Goal: Information Seeking & Learning: Learn about a topic

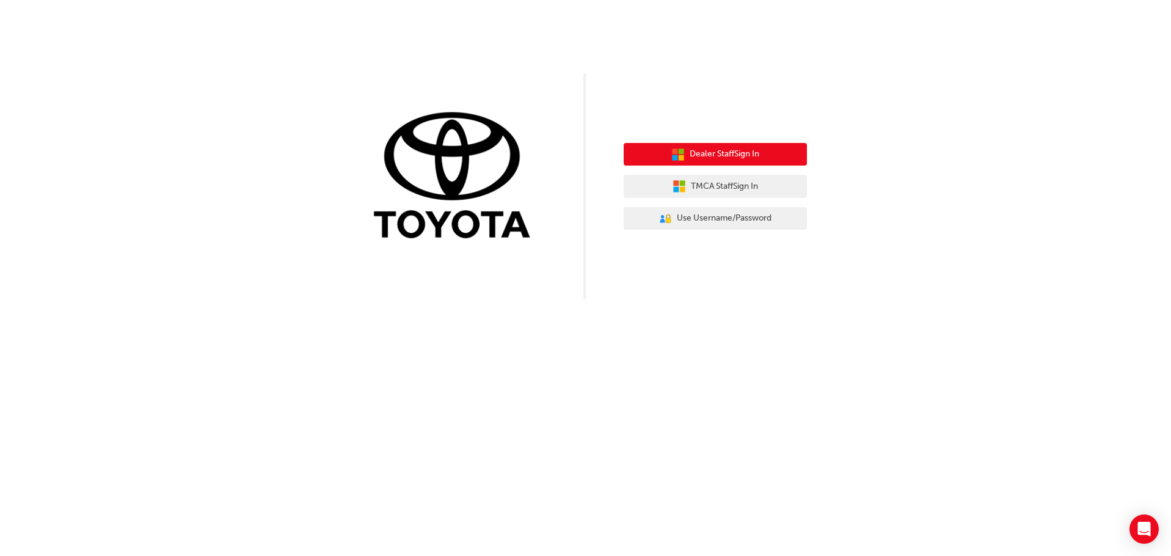
click at [716, 159] on span "Dealer Staff Sign In" at bounding box center [724, 154] width 70 height 14
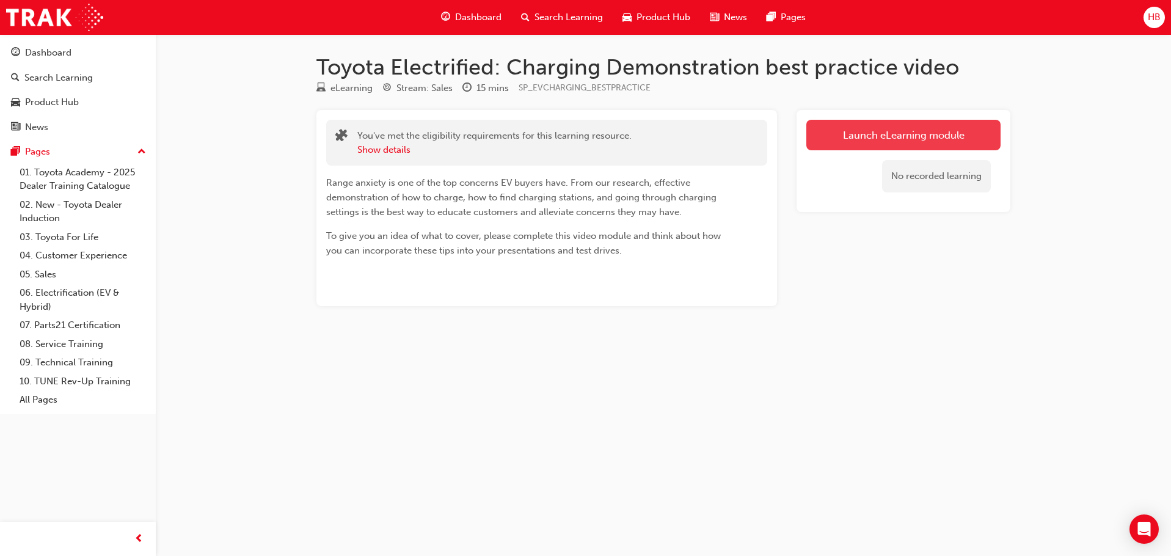
click at [890, 142] on link "Launch eLearning module" at bounding box center [903, 135] width 194 height 31
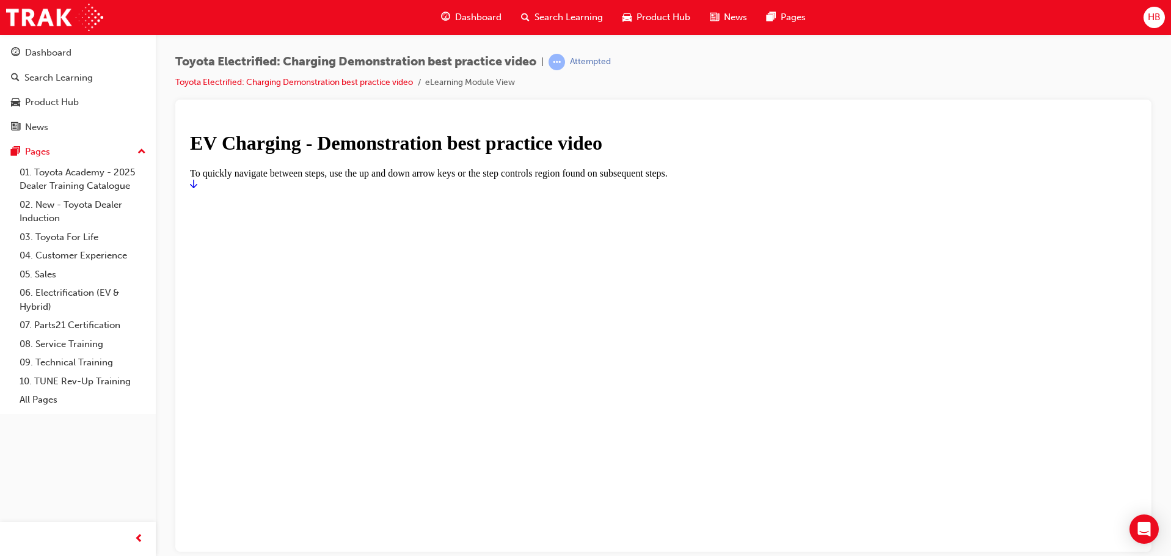
click at [197, 188] on icon "Start" at bounding box center [193, 183] width 7 height 10
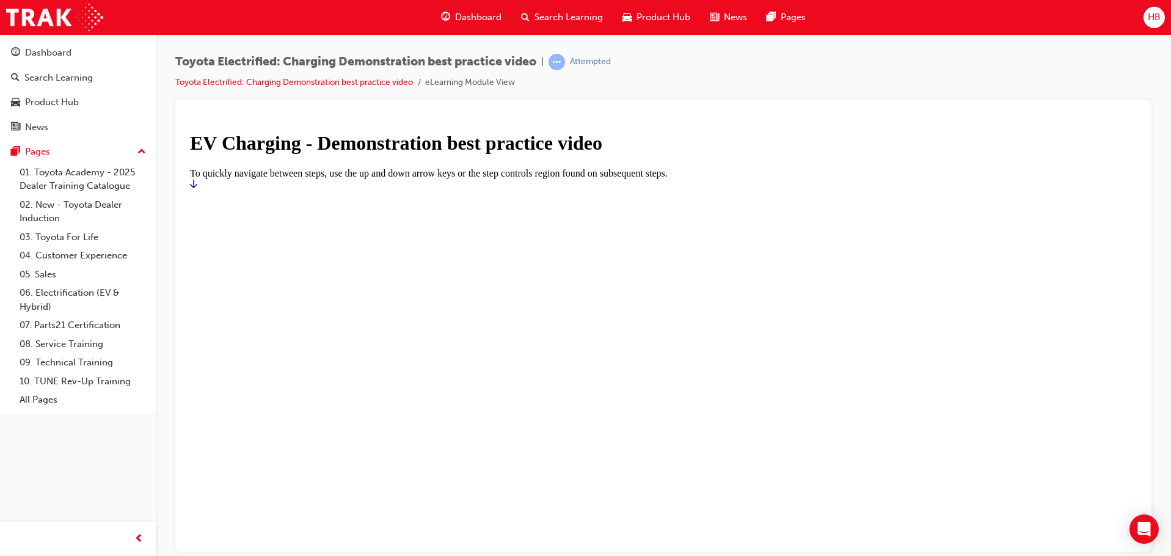
click at [197, 188] on icon "Start" at bounding box center [193, 183] width 7 height 10
